Goal: Task Accomplishment & Management: Manage account settings

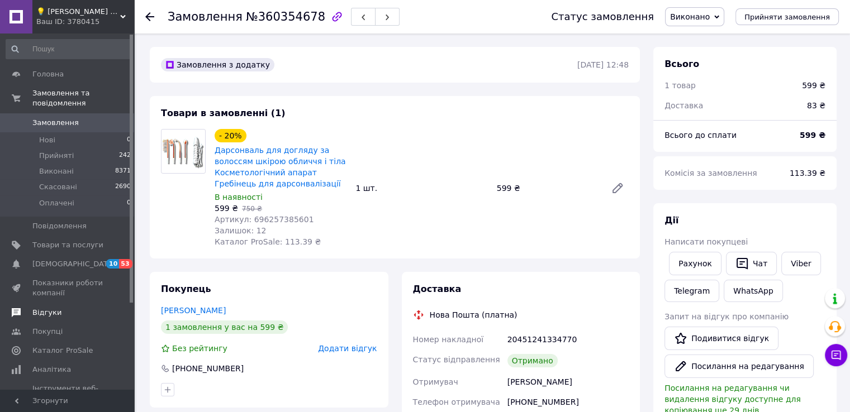
drag, startPoint x: 58, startPoint y: 300, endPoint x: 116, endPoint y: 309, distance: 58.2
click at [58, 308] on span "Відгуки" at bounding box center [67, 313] width 71 height 10
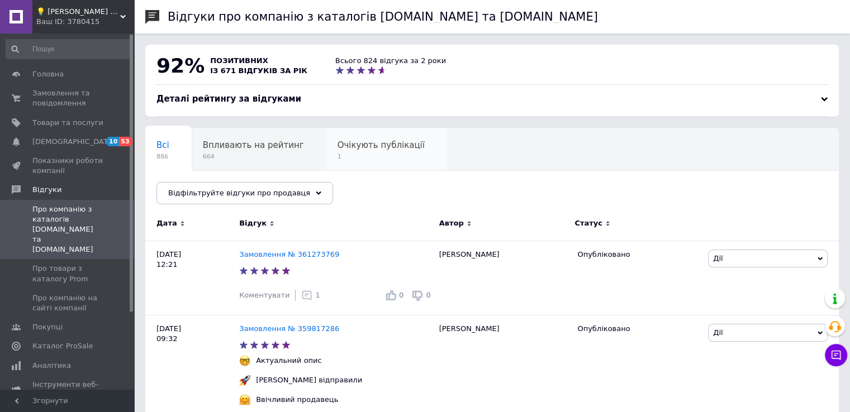
click at [361, 145] on span "Очікують публікації" at bounding box center [381, 145] width 87 height 10
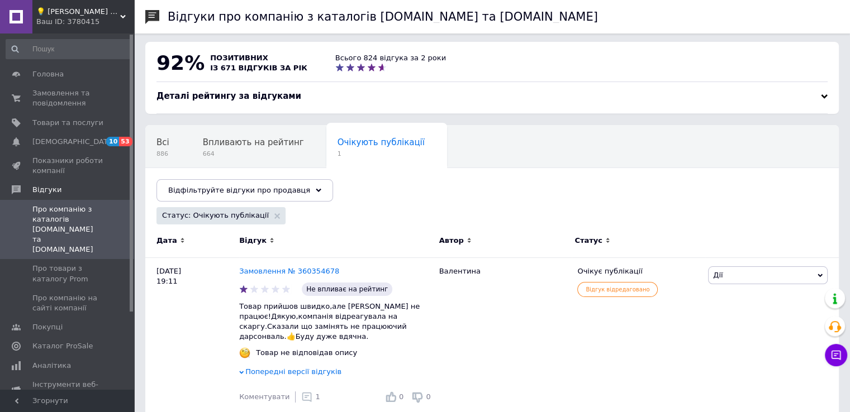
scroll to position [8, 0]
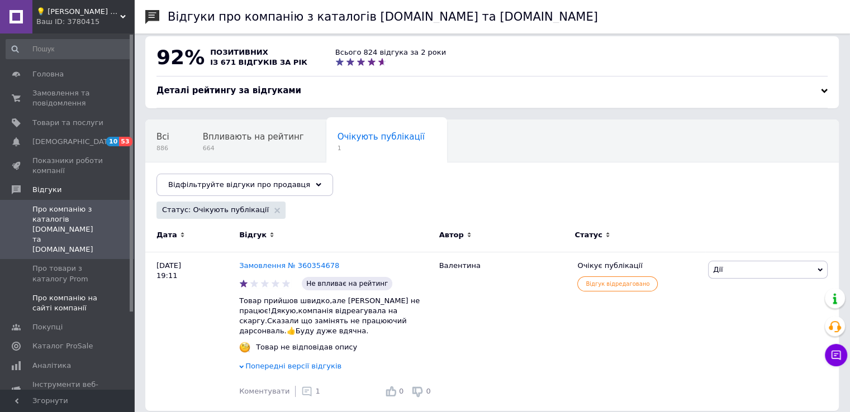
click at [89, 293] on span "Про компанію на сайті компанії" at bounding box center [67, 303] width 71 height 20
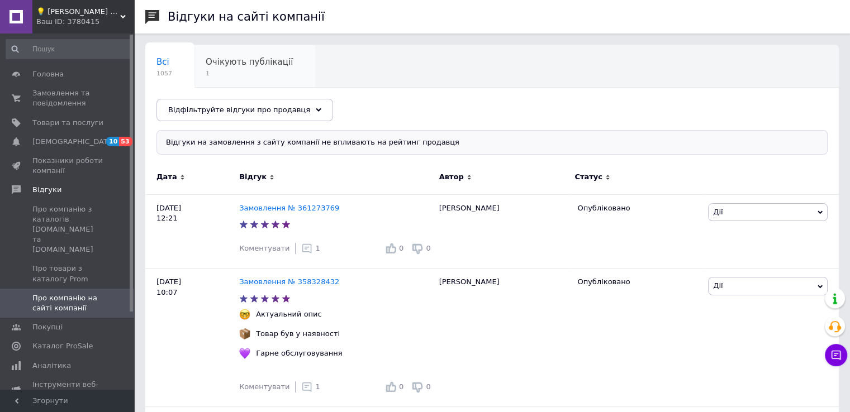
click at [255, 68] on div "Очікують публікації 1" at bounding box center [254, 66] width 121 height 42
